Goal: Task Accomplishment & Management: Manage account settings

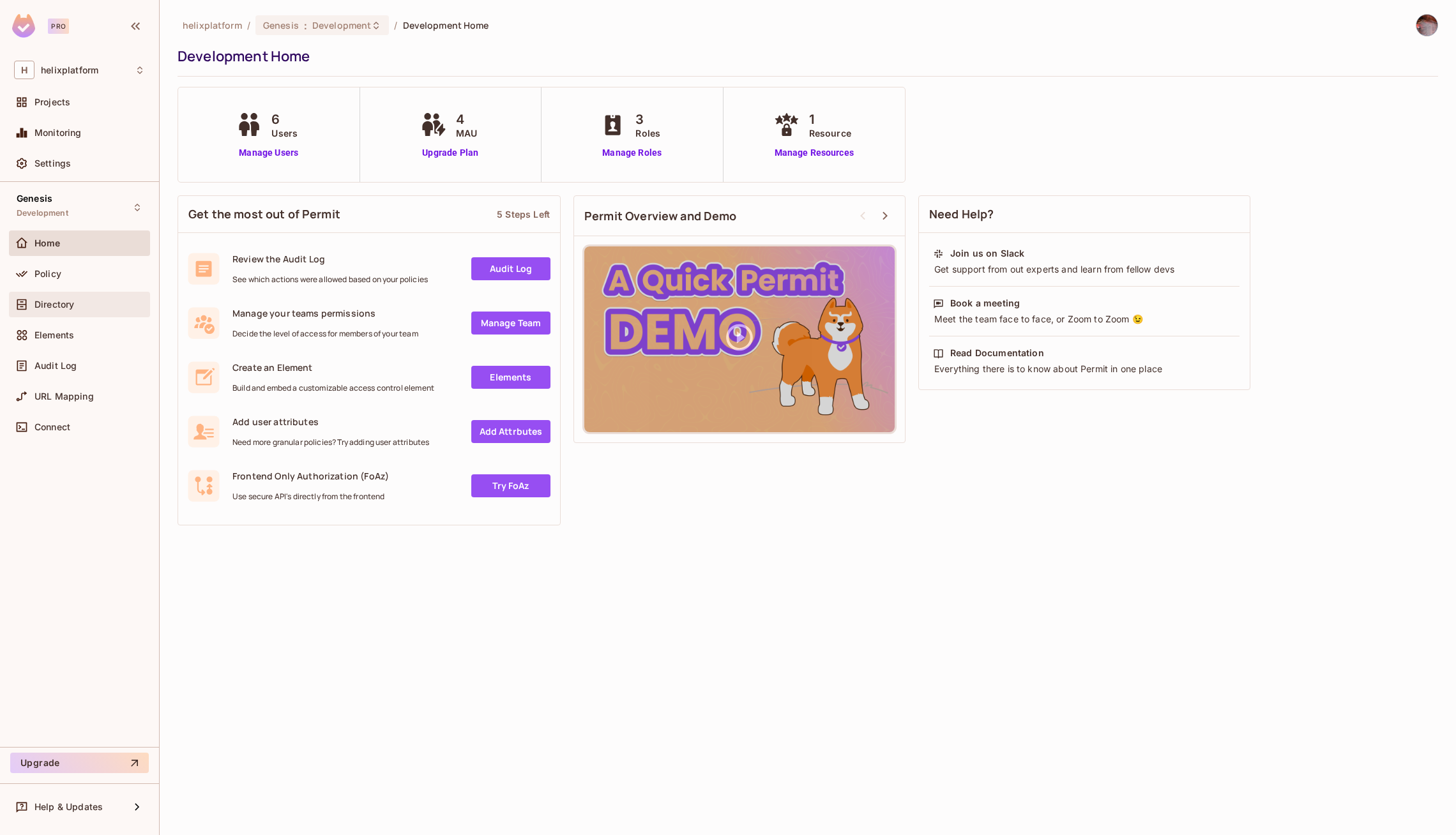
click at [69, 292] on div "Directory" at bounding box center [79, 304] width 141 height 25
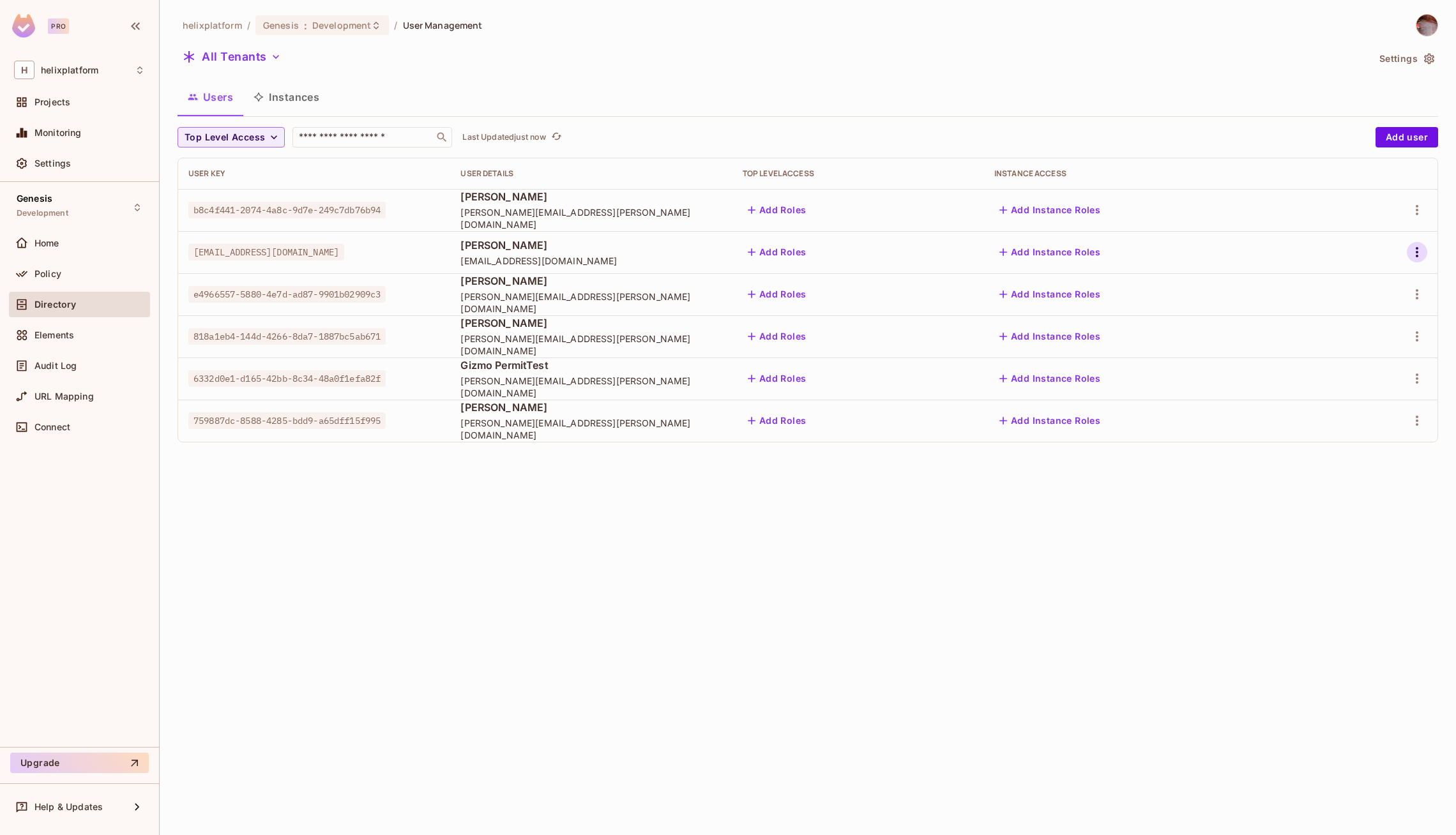
click at [1423, 252] on icon "button" at bounding box center [1417, 252] width 15 height 15
click at [1356, 331] on div "Edit Attributes" at bounding box center [1366, 338] width 63 height 13
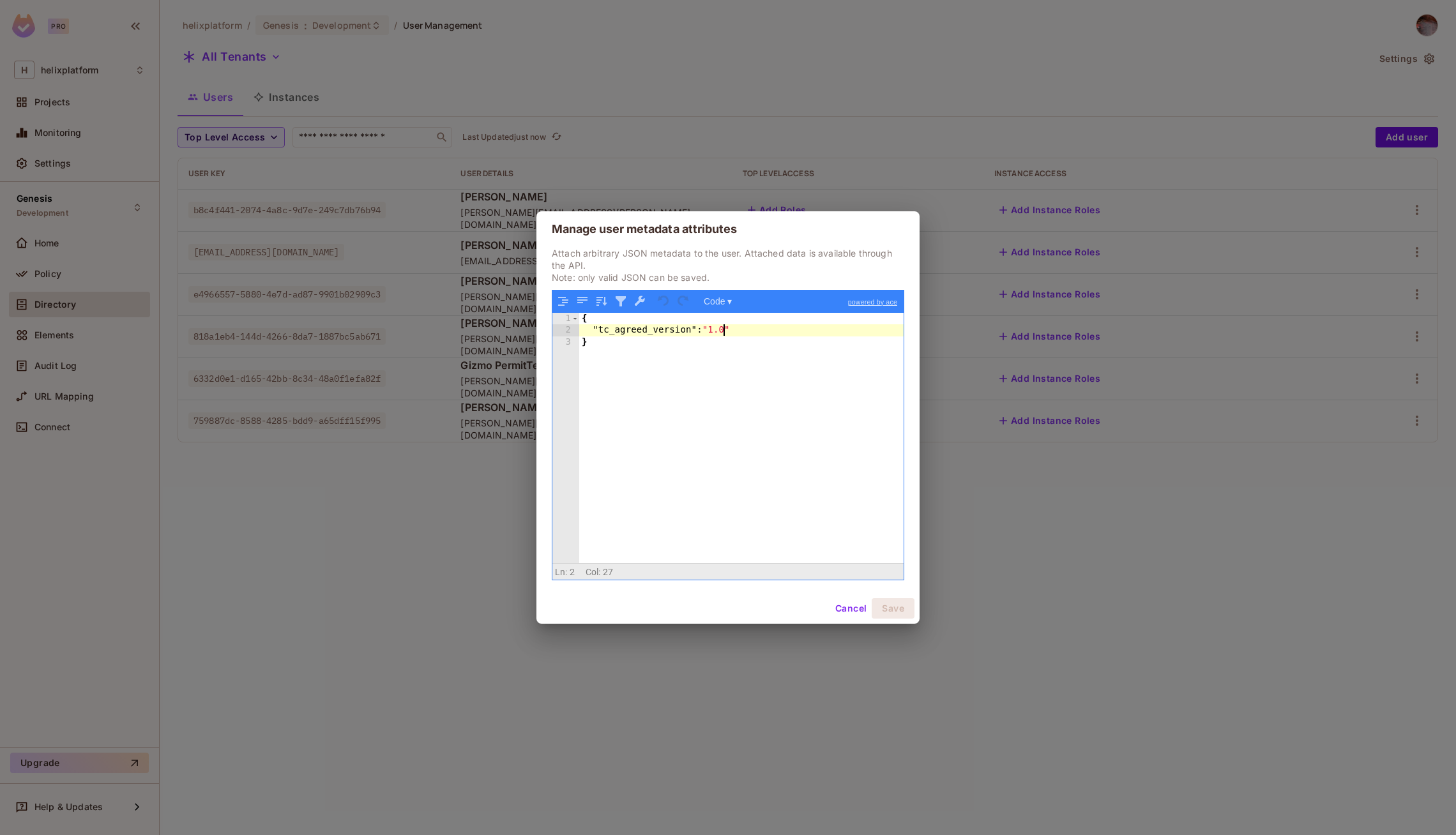
click at [725, 333] on div "{ "tc_agreed_version" : "1.0" }" at bounding box center [741, 450] width 325 height 274
click at [899, 609] on button "Save" at bounding box center [893, 609] width 43 height 20
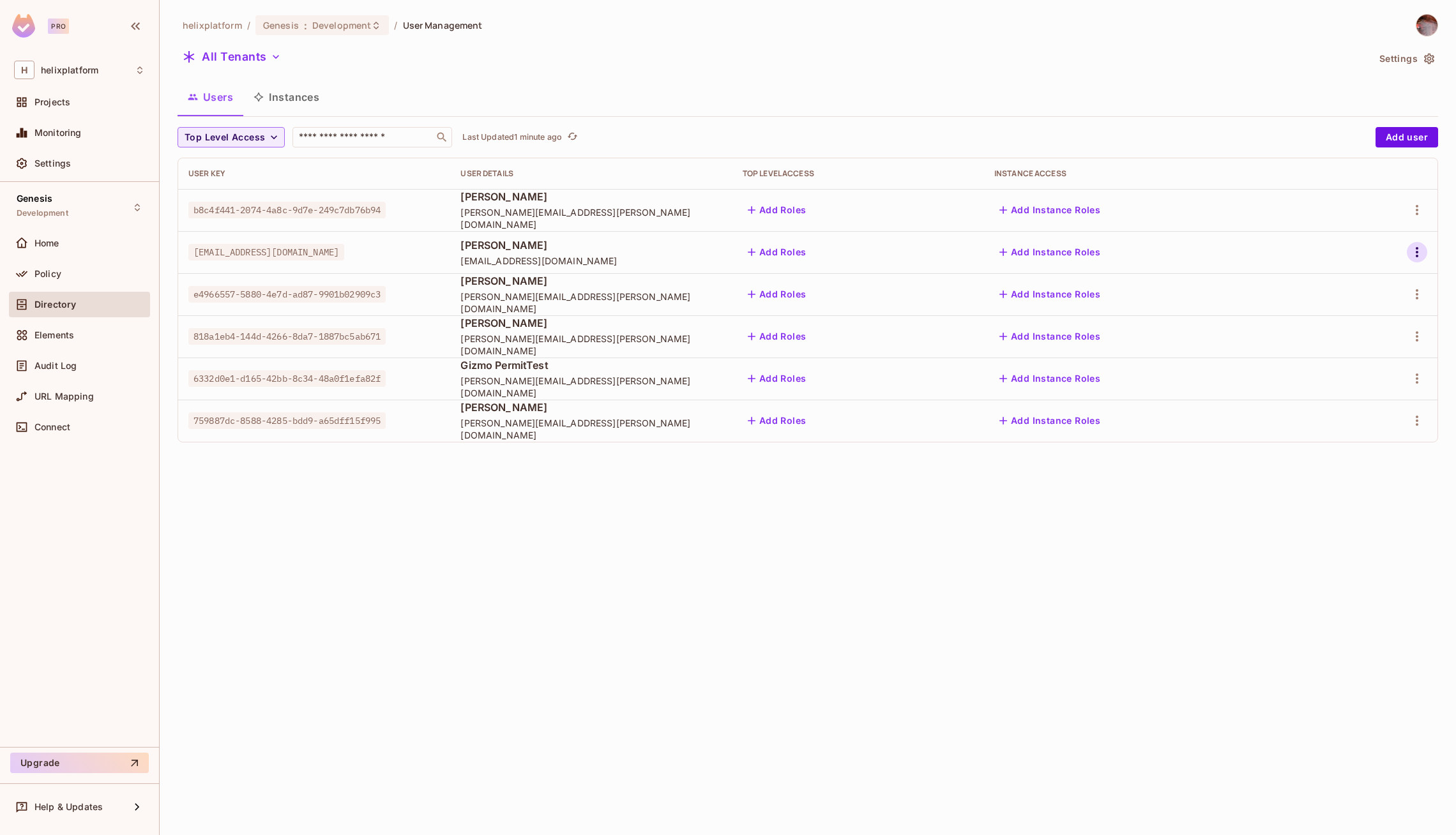
click at [1422, 254] on icon "button" at bounding box center [1417, 252] width 15 height 15
click at [1354, 333] on div "Edit Attributes" at bounding box center [1366, 338] width 63 height 13
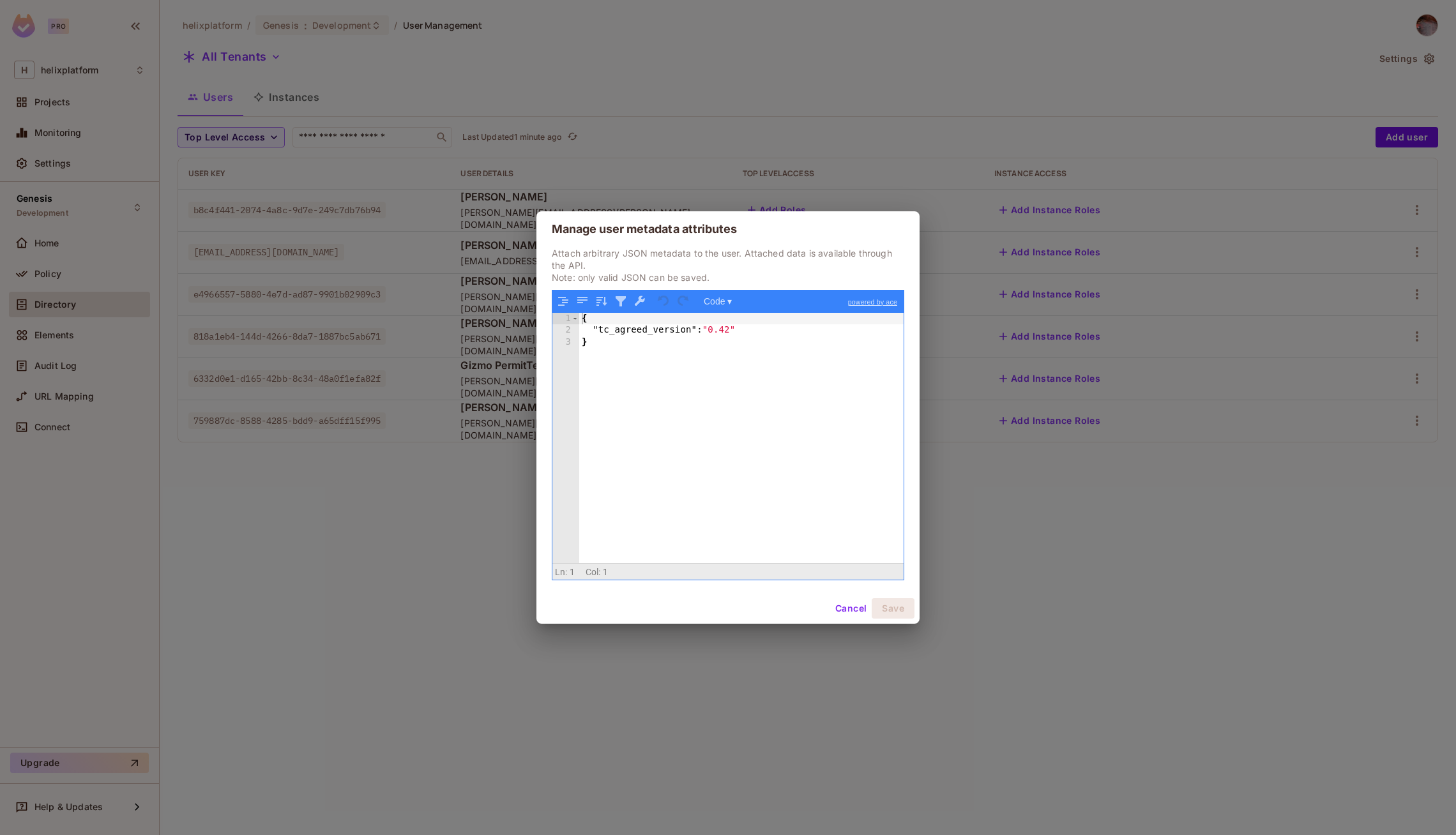
click at [732, 333] on div "{ "tc_agreed_version" : "0.42" }" at bounding box center [741, 450] width 325 height 274
click at [897, 623] on div "Cancel Save" at bounding box center [728, 609] width 383 height 30
click at [897, 610] on button "Save" at bounding box center [893, 609] width 43 height 20
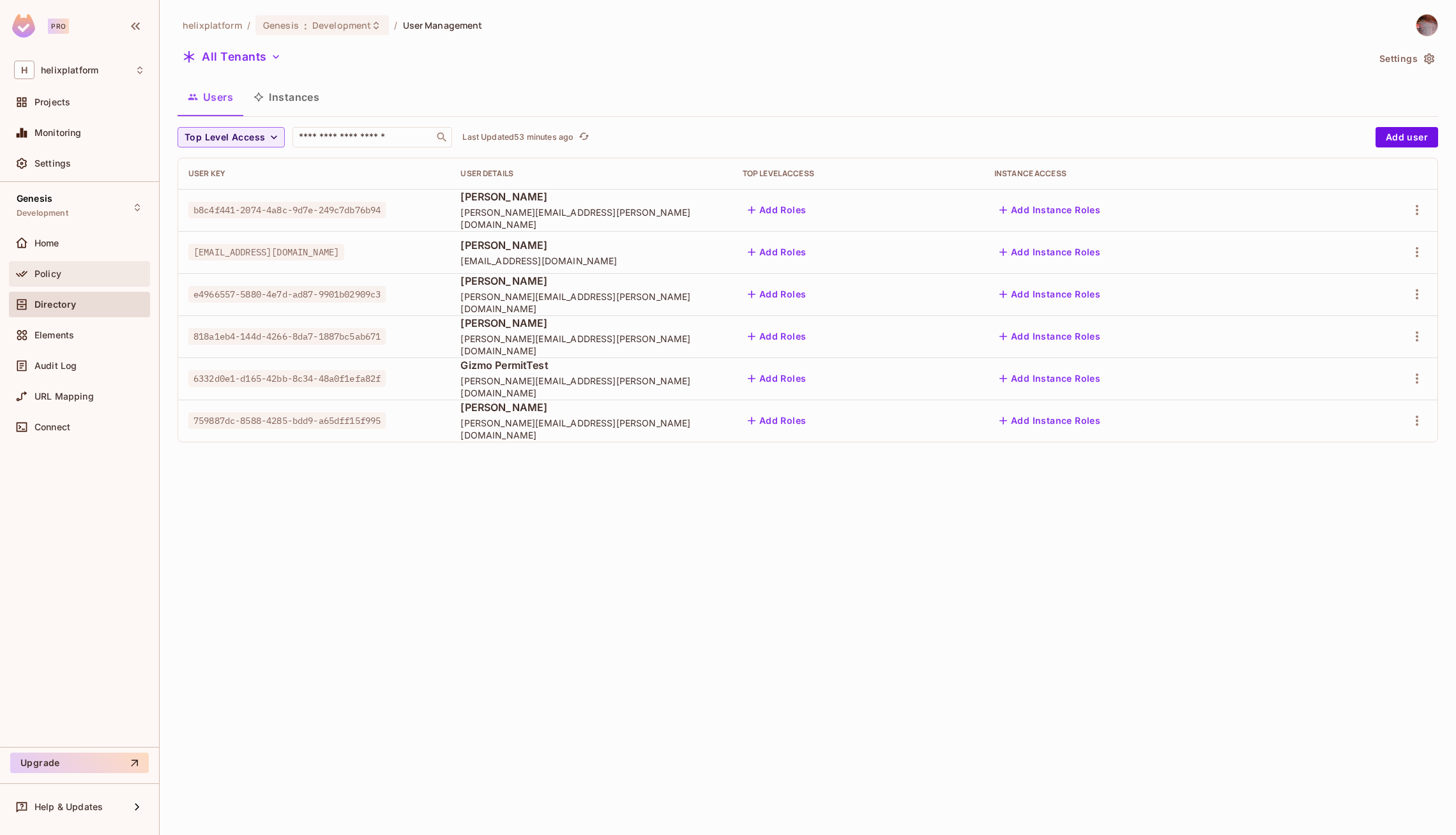
click at [61, 275] on div "Policy" at bounding box center [90, 274] width 110 height 10
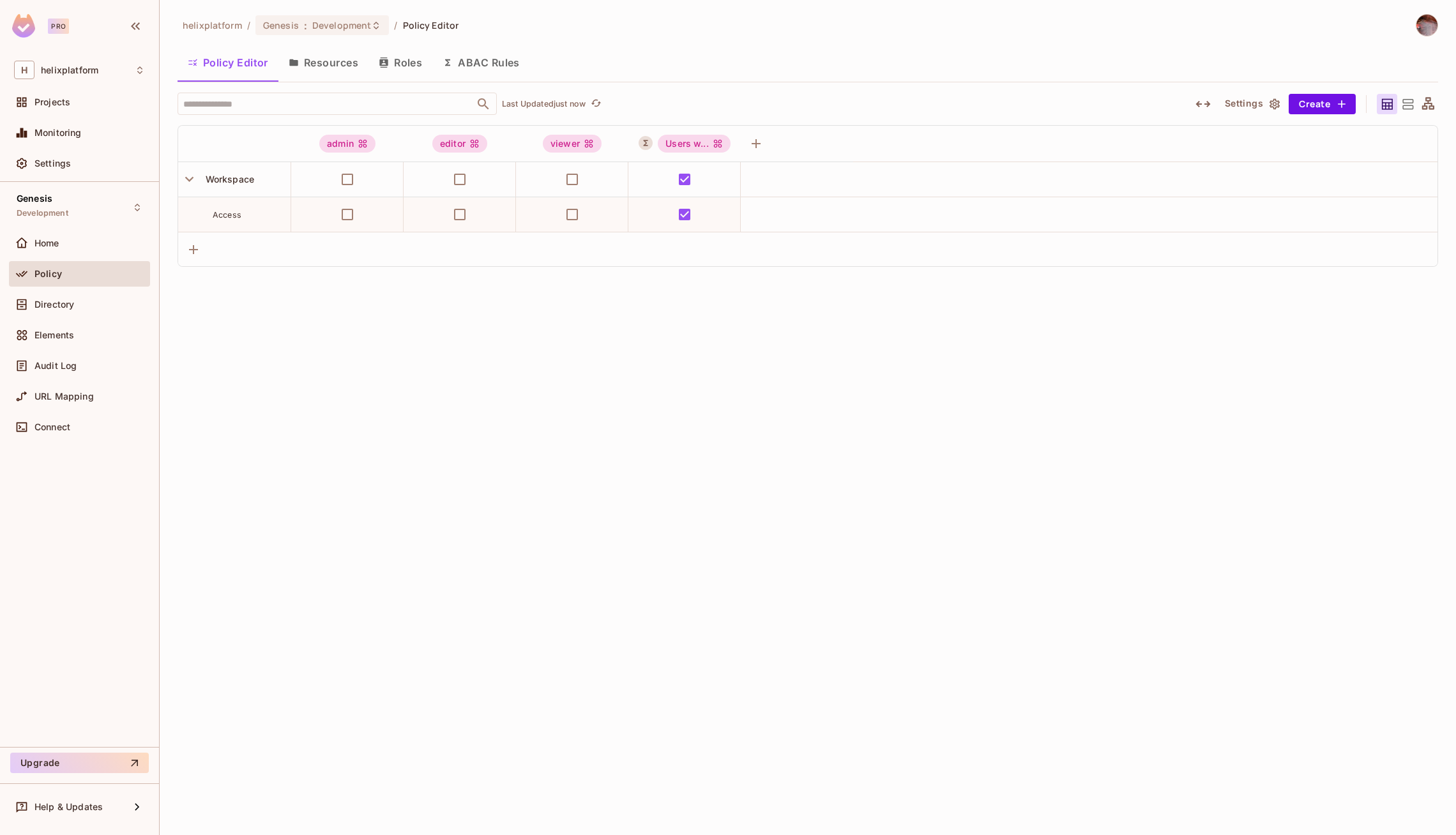
click at [338, 62] on button "Resources" at bounding box center [323, 62] width 90 height 32
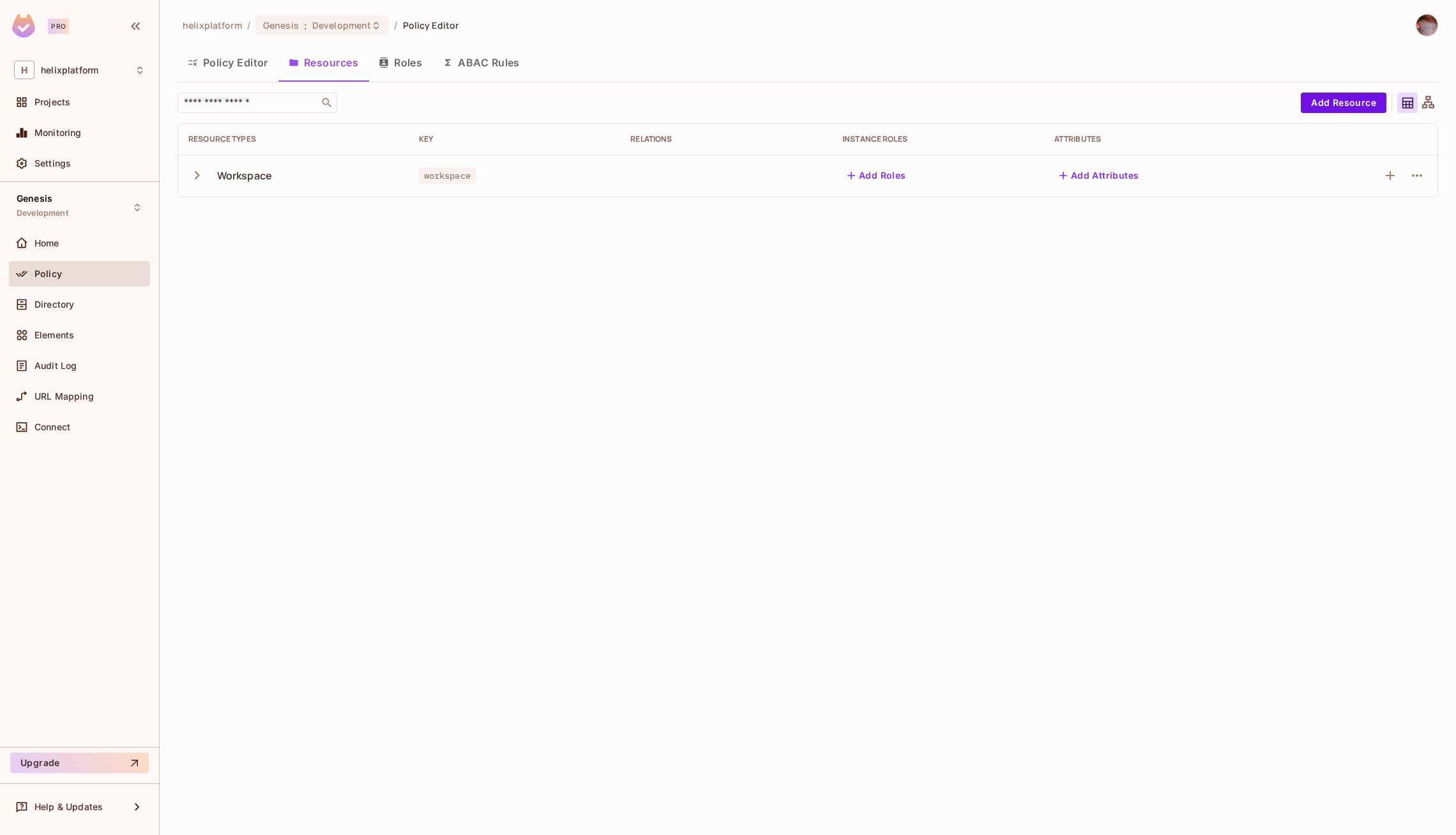
click at [416, 62] on button "Roles" at bounding box center [400, 62] width 64 height 32
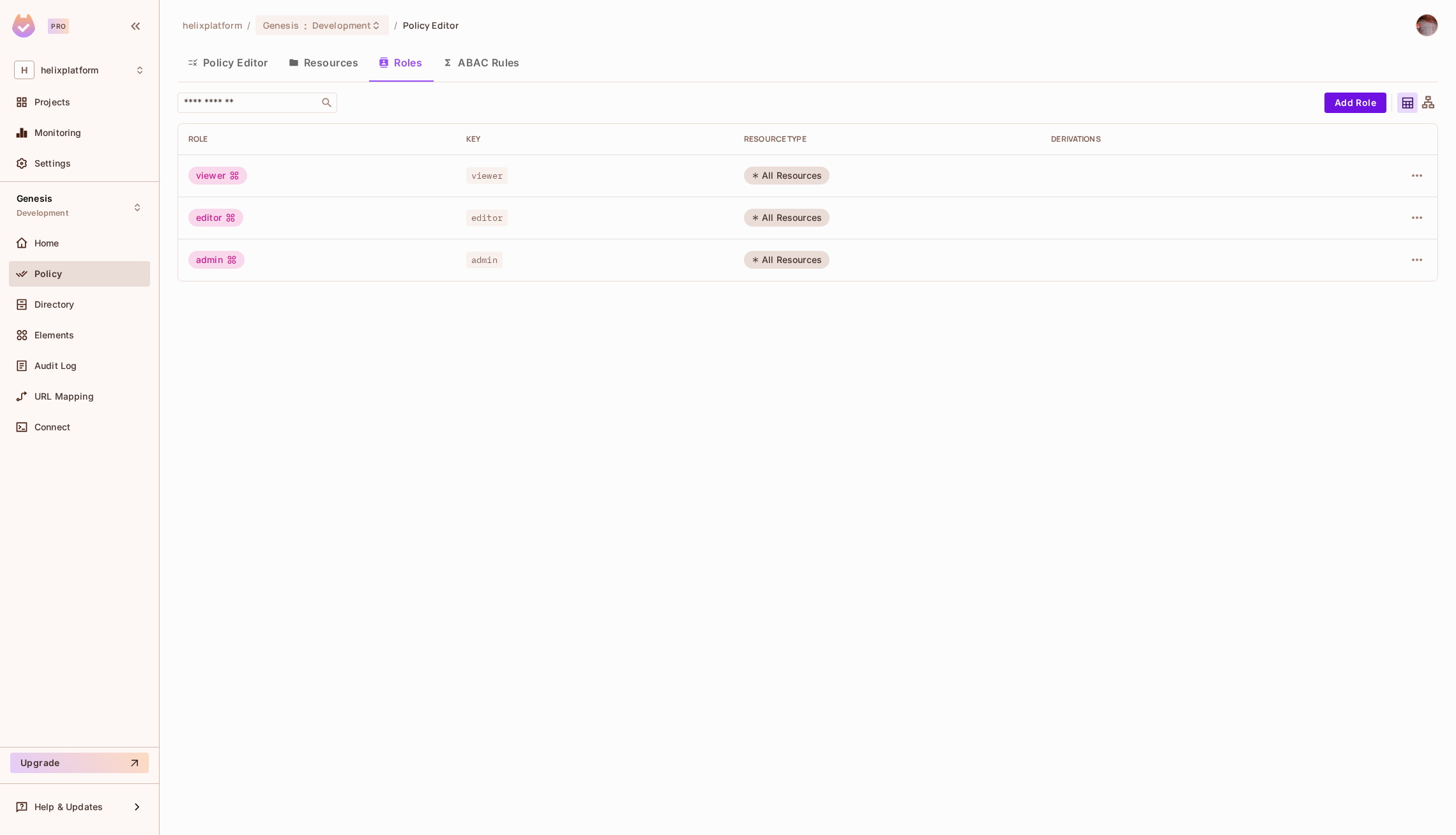
click at [524, 82] on div "helixplatform / Genesis : Development / Policy Editor Policy Editor Resources R…" at bounding box center [807, 152] width 1260 height 278
click at [514, 77] on button "ABAC Rules" at bounding box center [481, 62] width 98 height 32
